Goal: Task Accomplishment & Management: Use online tool/utility

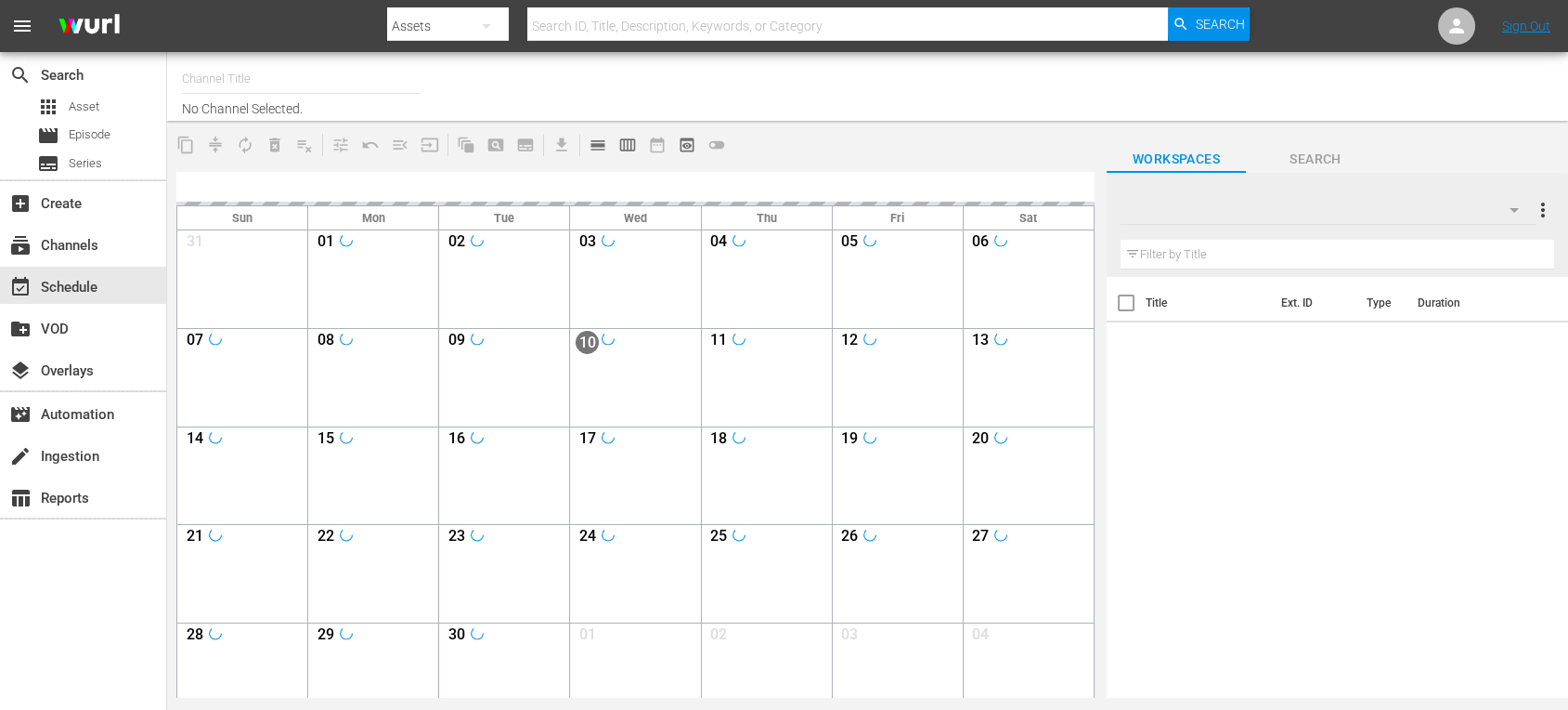
type input "Soul Flix (1949)"
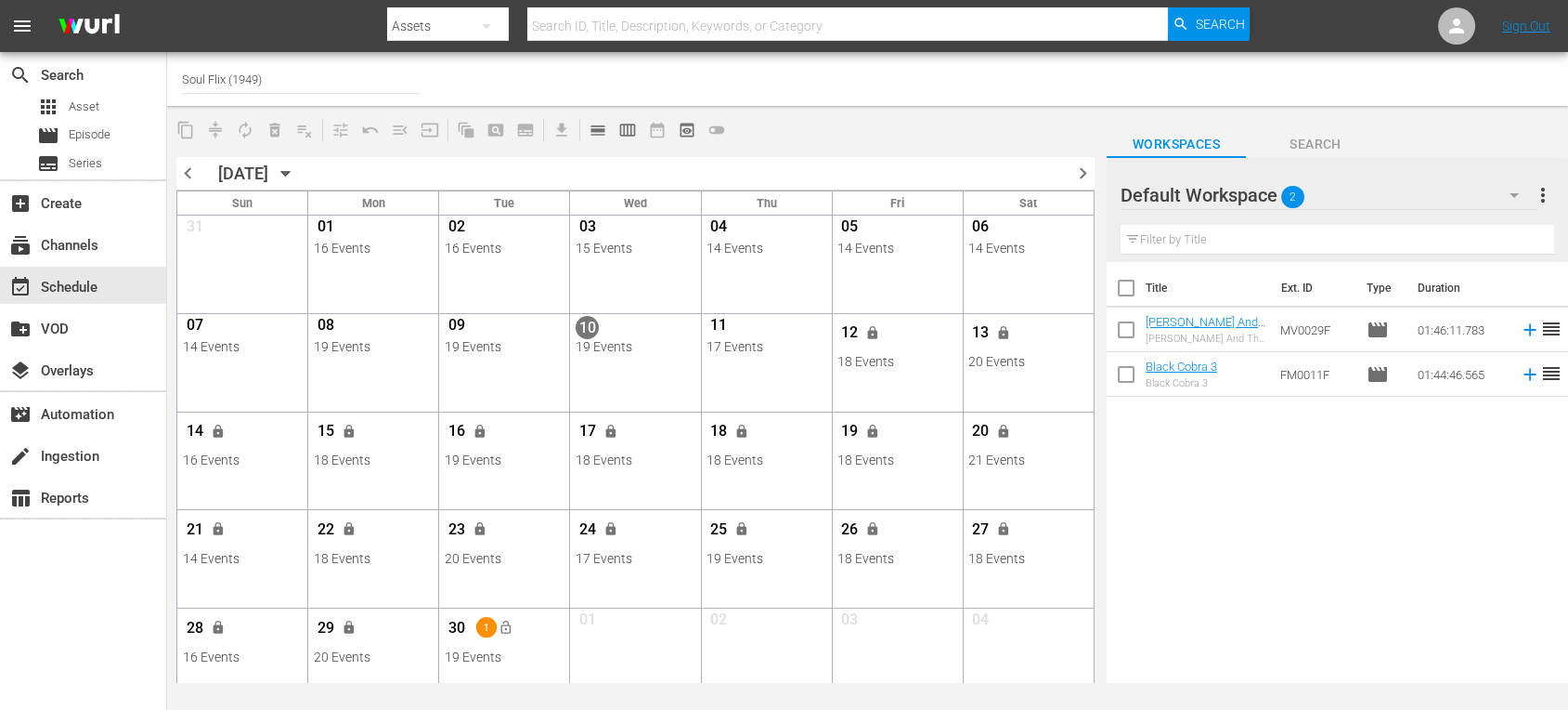
click at [1081, 173] on span "chevron_right" at bounding box center [1082, 173] width 23 height 23
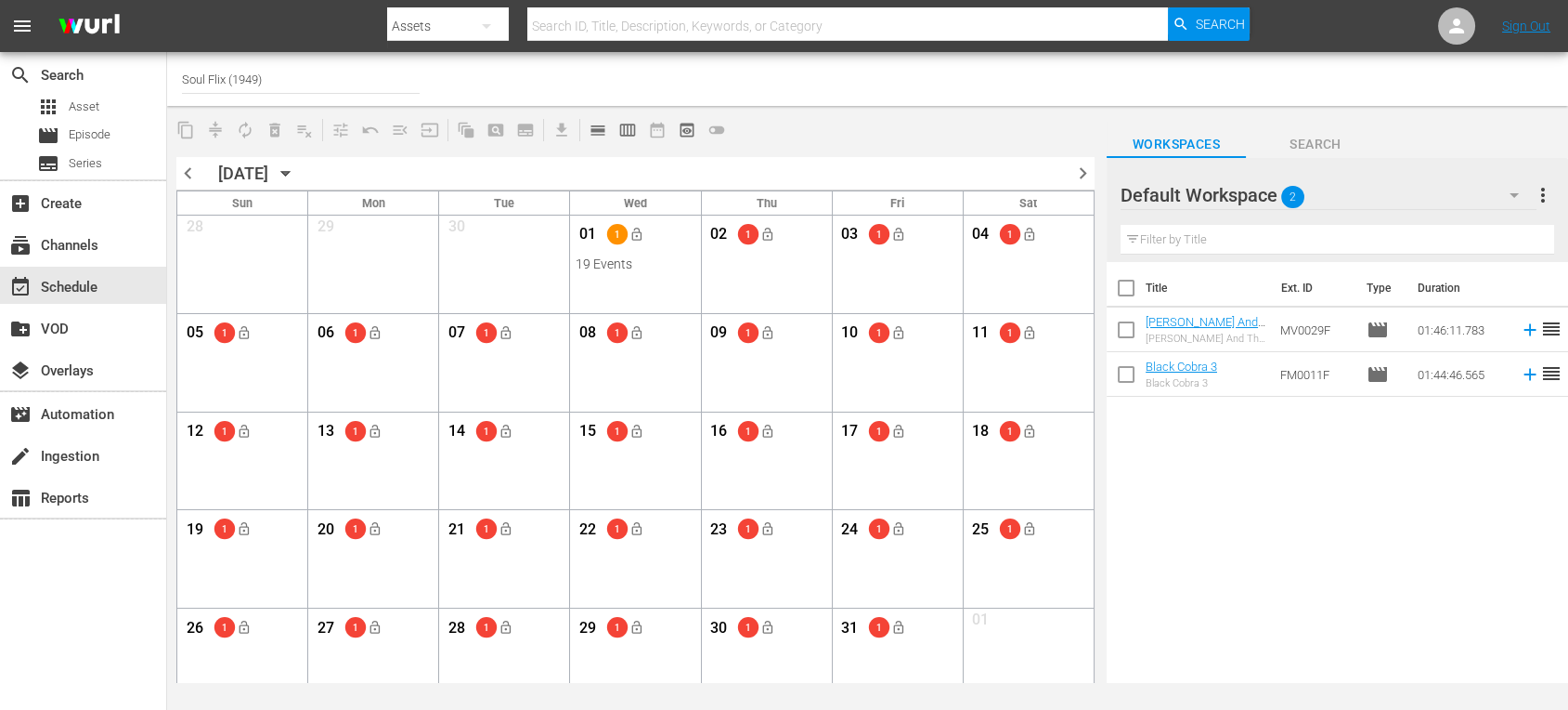
click at [190, 188] on div "chevron_left OCTOBER 2025 October 2025 chevron_right" at bounding box center [635, 173] width 918 height 33
click at [190, 172] on span "chevron_left" at bounding box center [188, 173] width 23 height 23
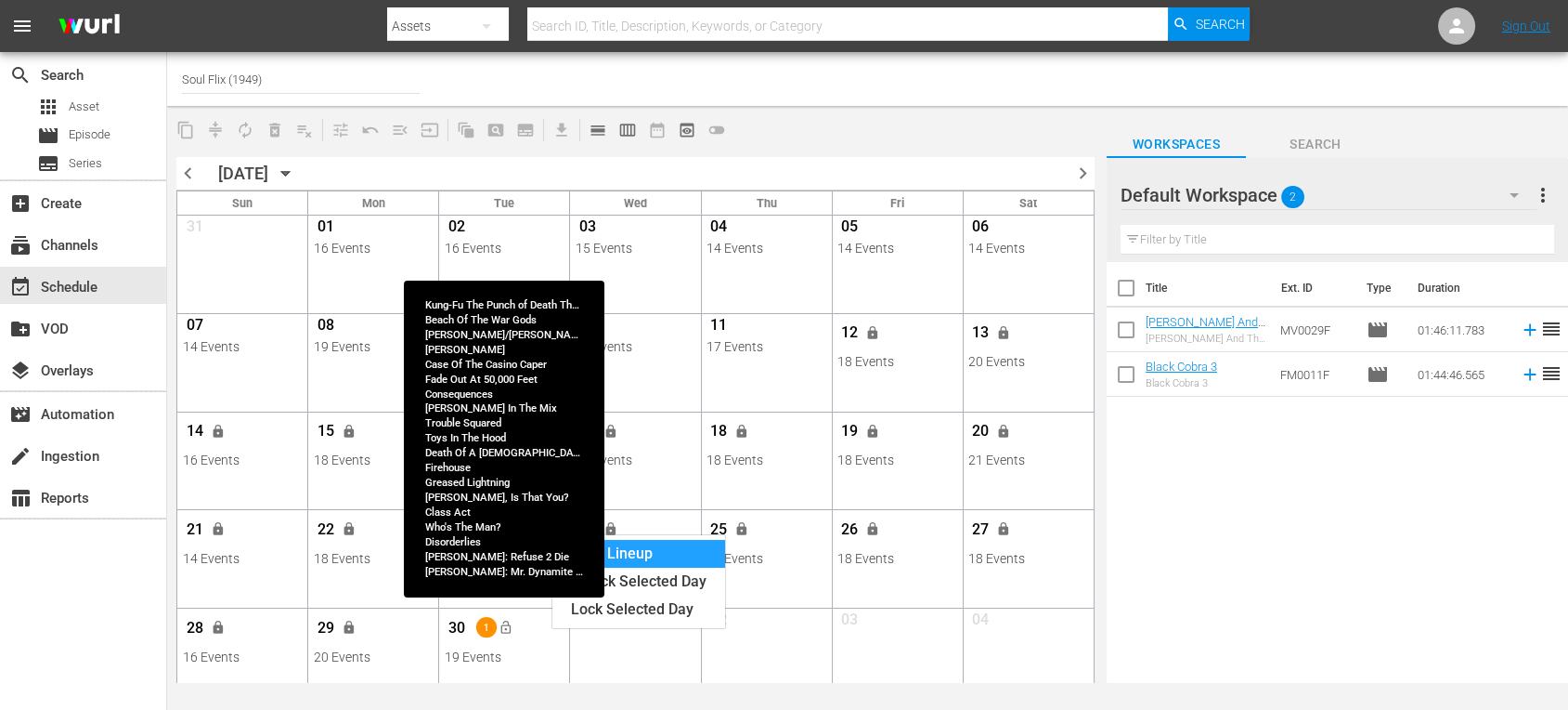
click at [662, 555] on div "View Lineup" at bounding box center [638, 553] width 172 height 28
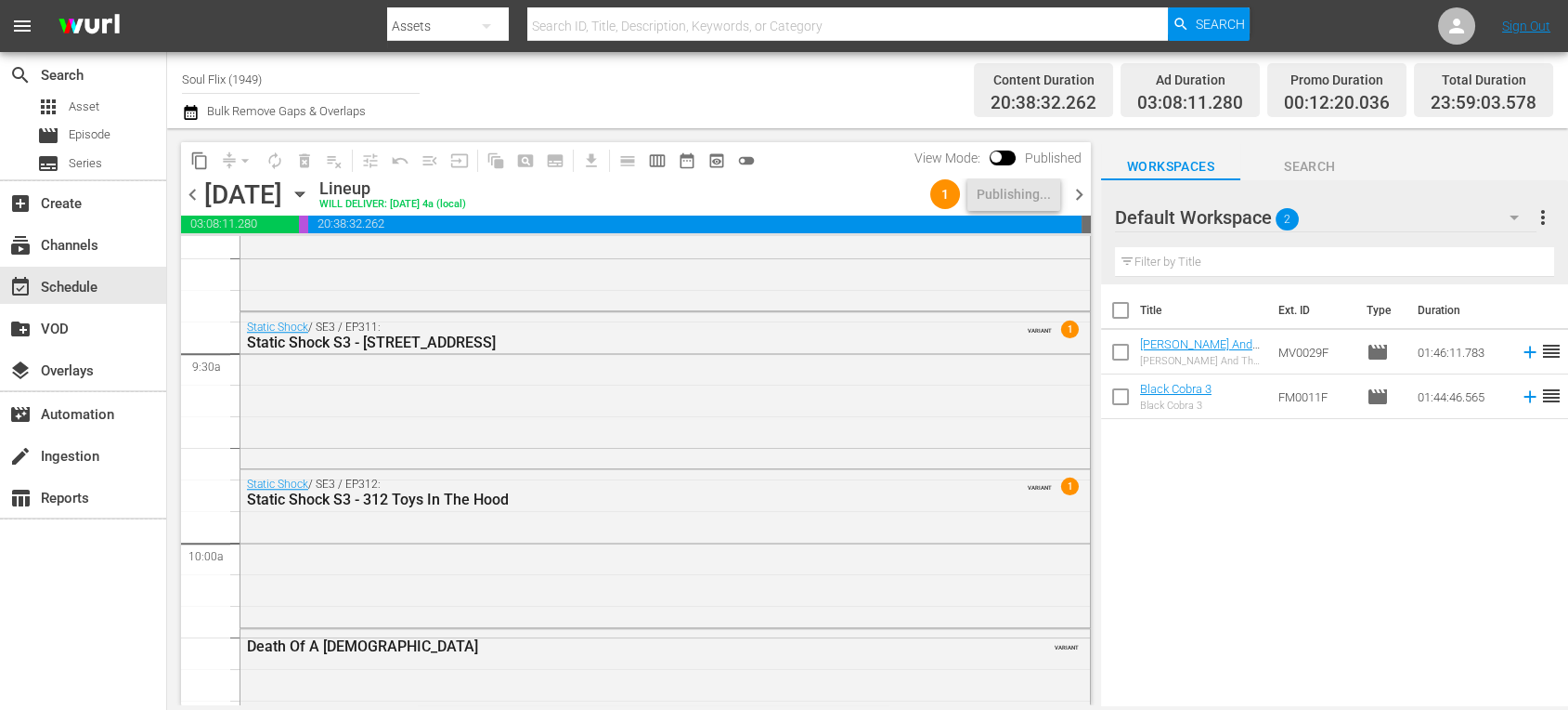
scroll to position [3509, 0]
